Goal: Transaction & Acquisition: Purchase product/service

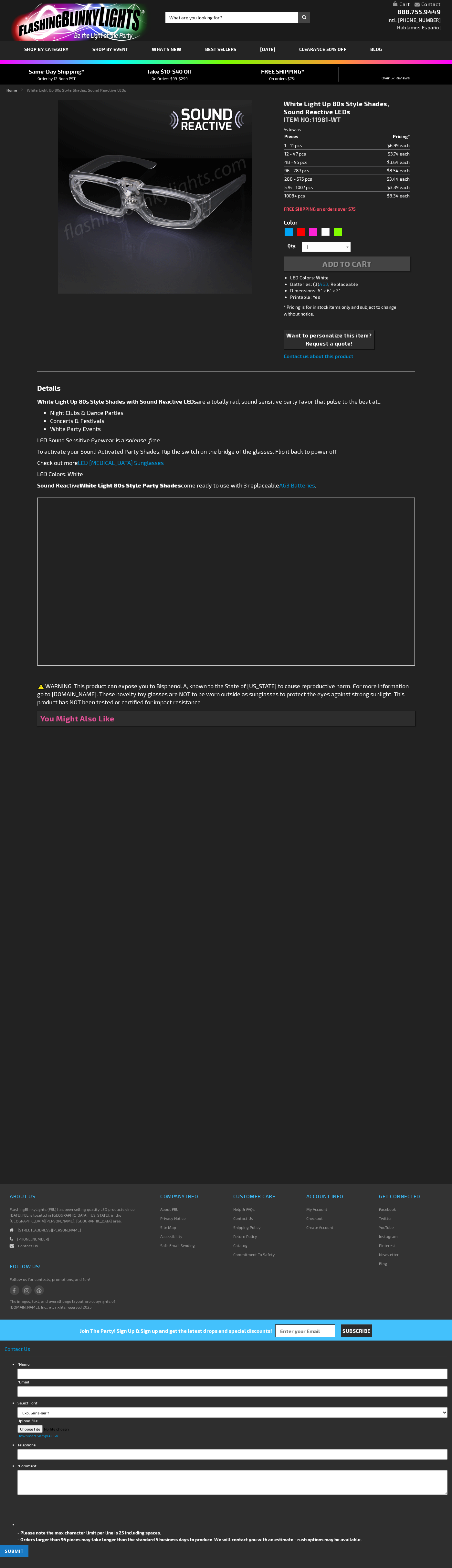
type input "5646"
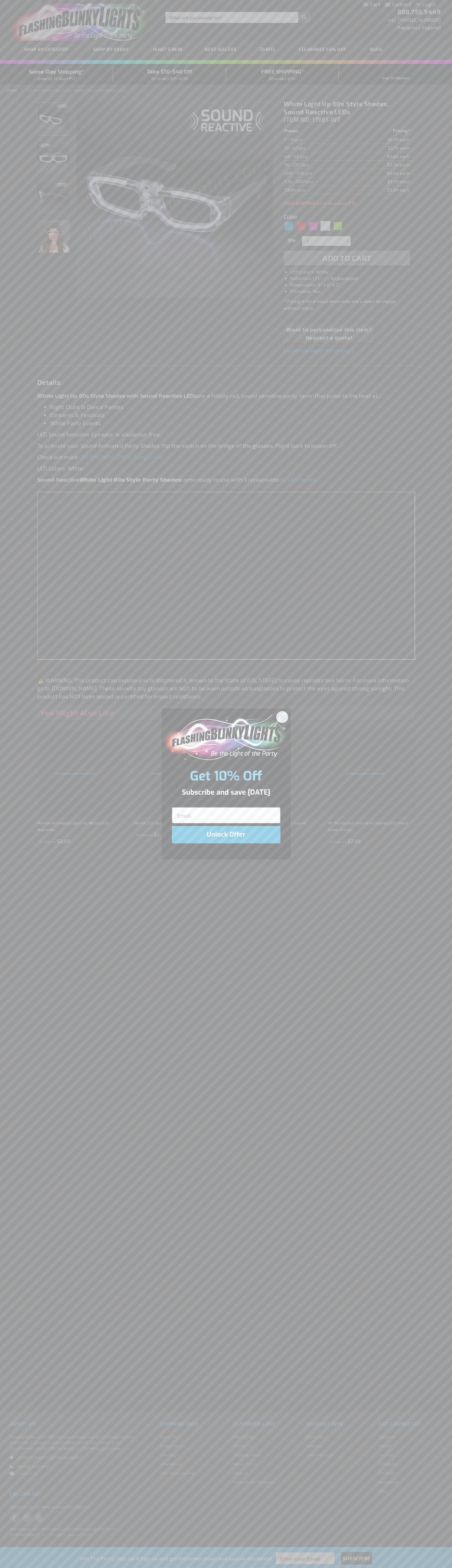
click at [282, 716] on icon "Close dialog" at bounding box center [281, 716] width 4 height 4
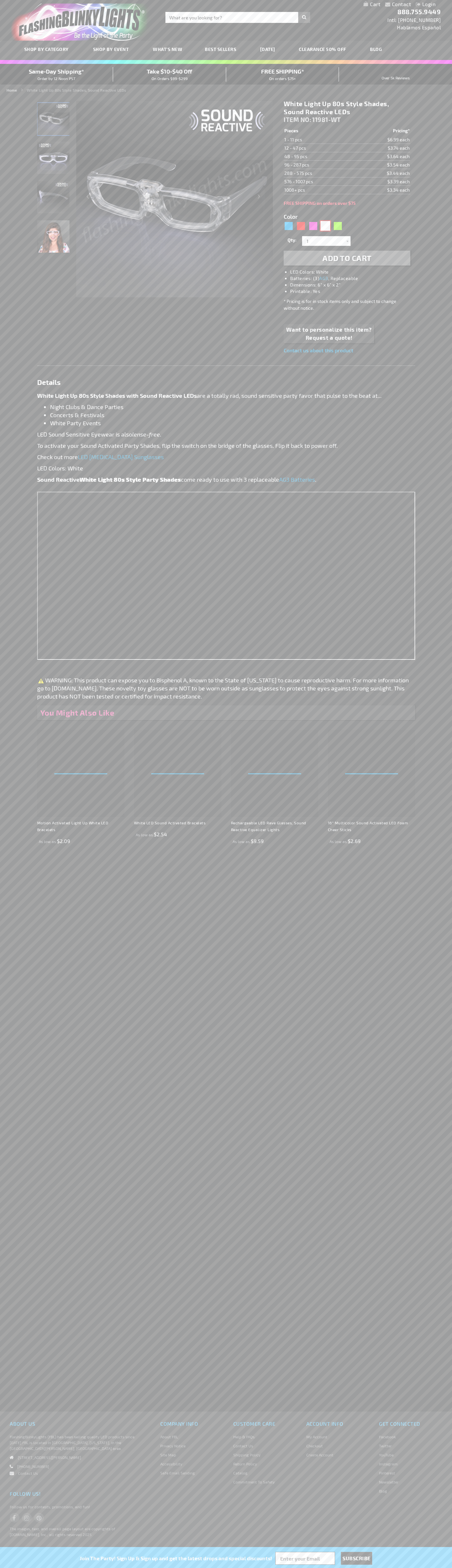
click at [325, 226] on div "White" at bounding box center [325, 226] width 10 height 10
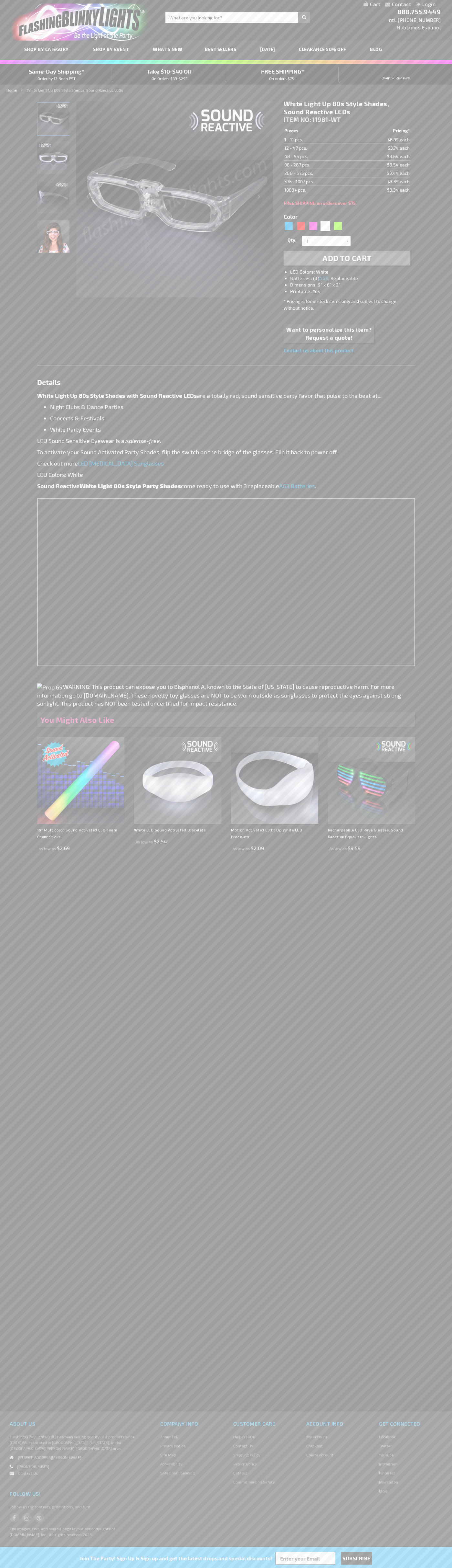
click at [347, 258] on span "Add to Cart" at bounding box center [347, 257] width 49 height 9
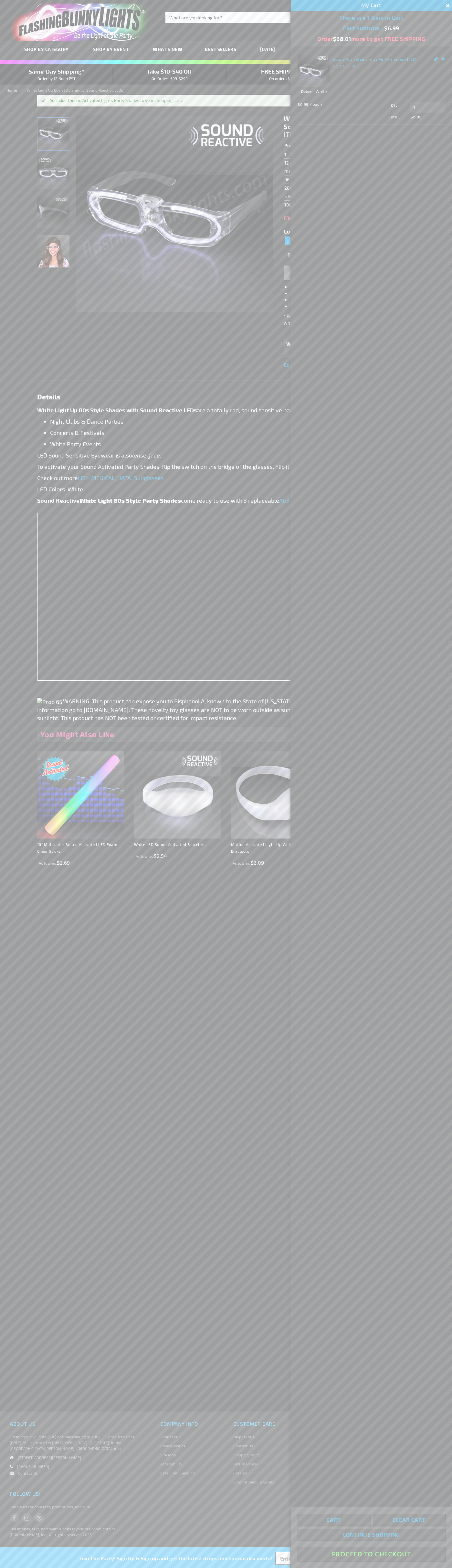
click at [371, 1554] on button "Proceed To Checkout" at bounding box center [371, 1554] width 148 height 15
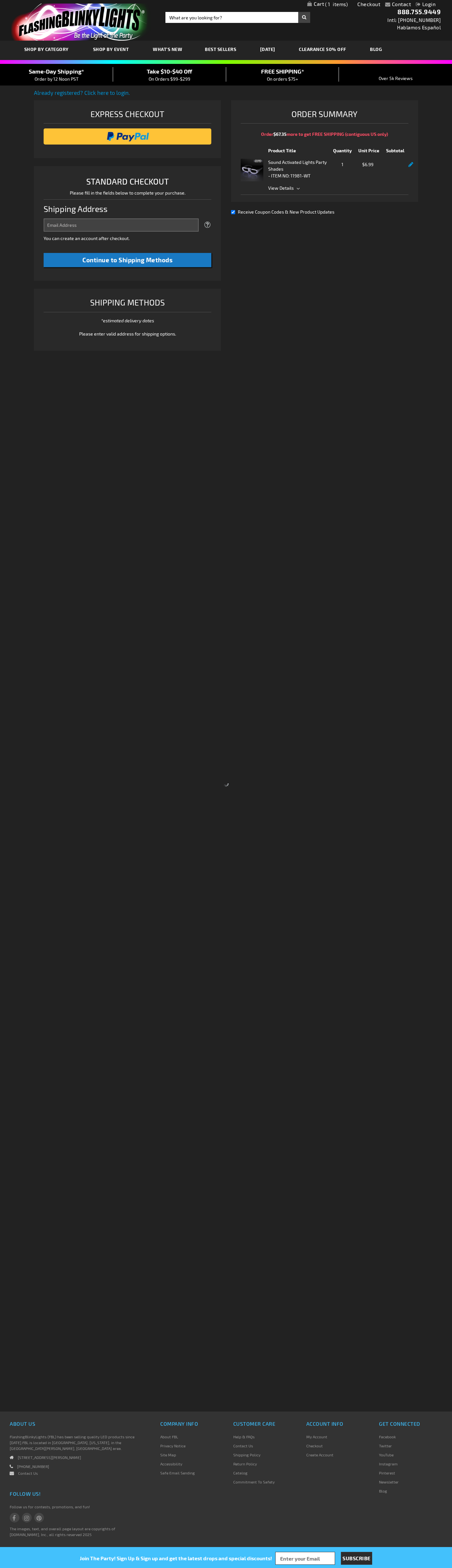
select select "US"
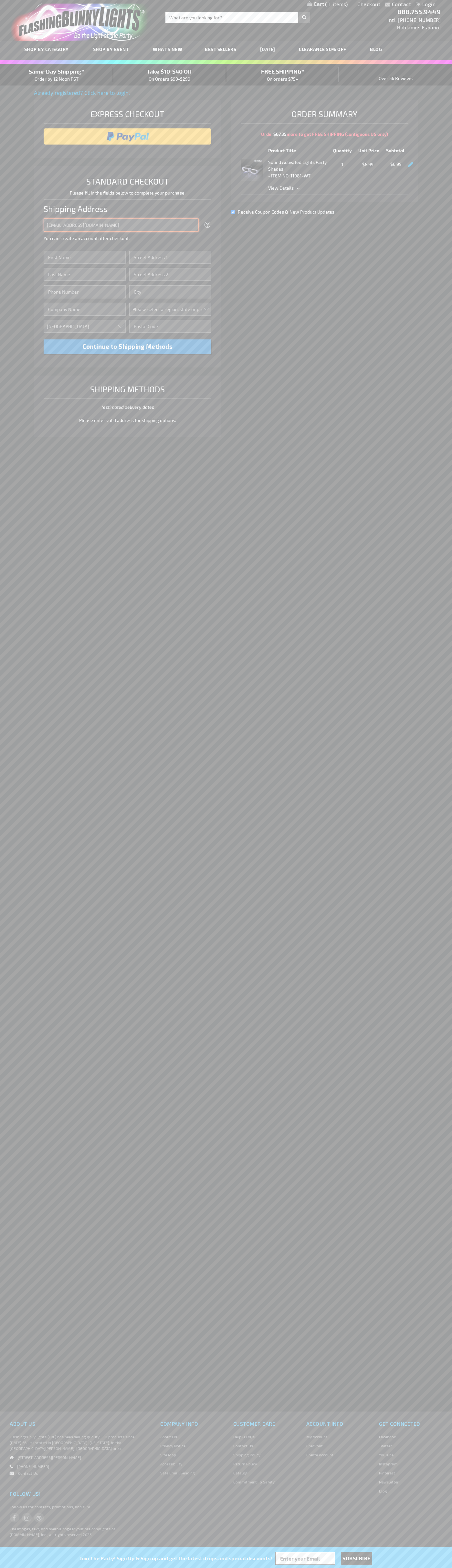
type input "johnsmith005@storebotmail.joonix.net"
type input "John"
type input "1600 Amphitheatre Parkway"
type input "First floor"
type input "mountain view"
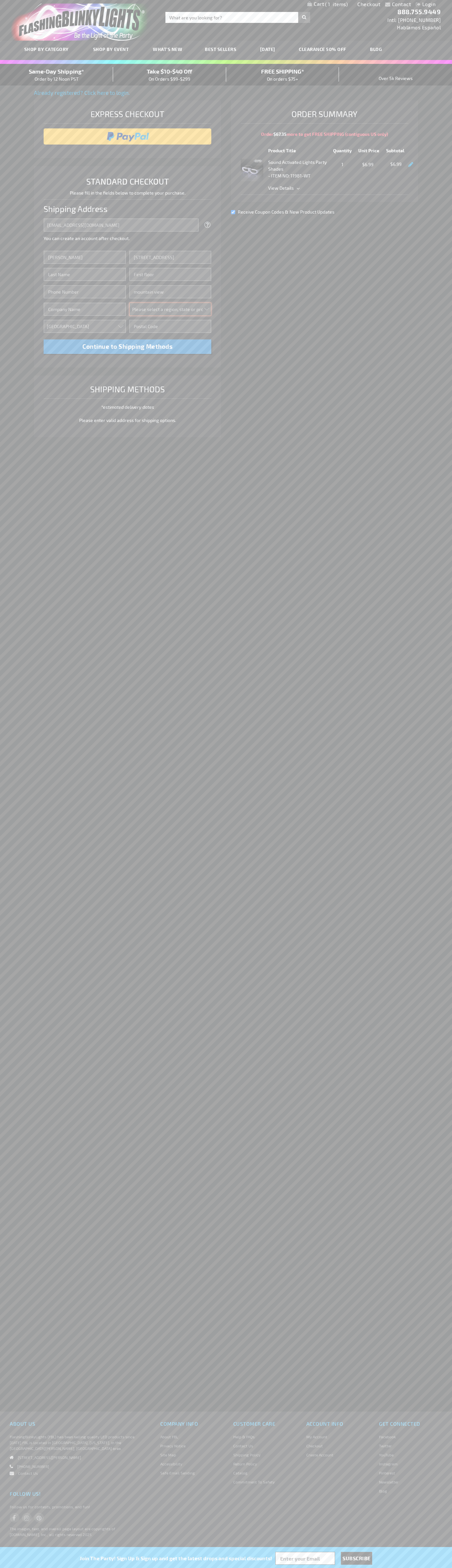
select select "12"
type input "94043"
type input "Smith"
type input "6502530000"
type input "John Smith"
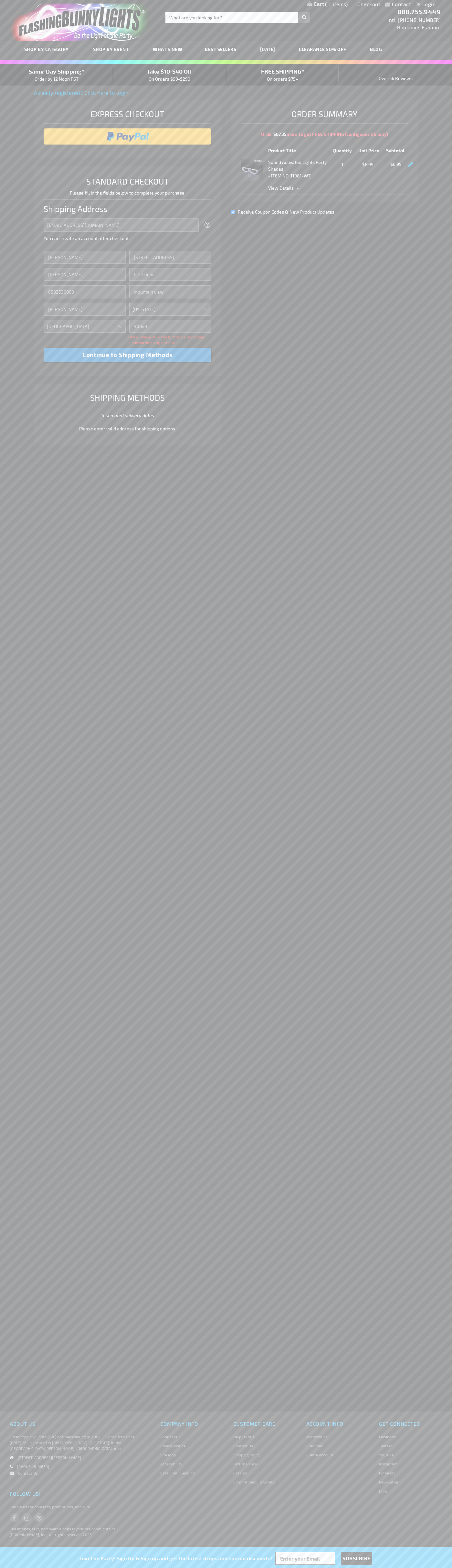
click at [57, 75] on div "Same-Day Shipping* Order by 12 Noon PST" at bounding box center [57, 74] width 113 height 15
click at [127, 136] on input "image" at bounding box center [127, 136] width 161 height 13
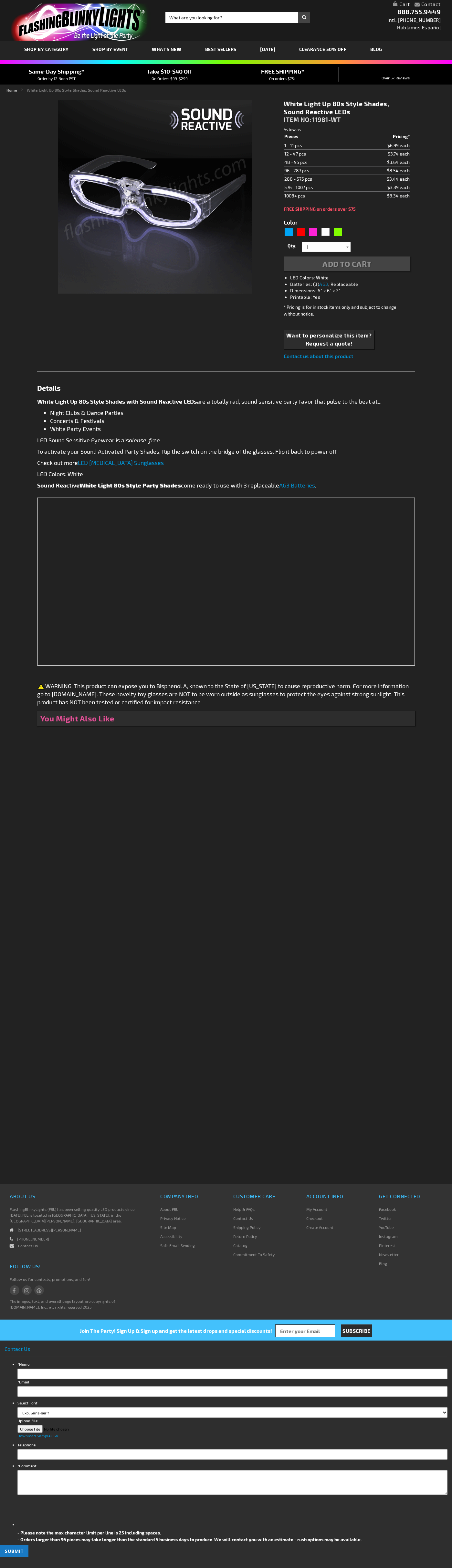
type input "5646"
